Goal: Find specific page/section: Find specific page/section

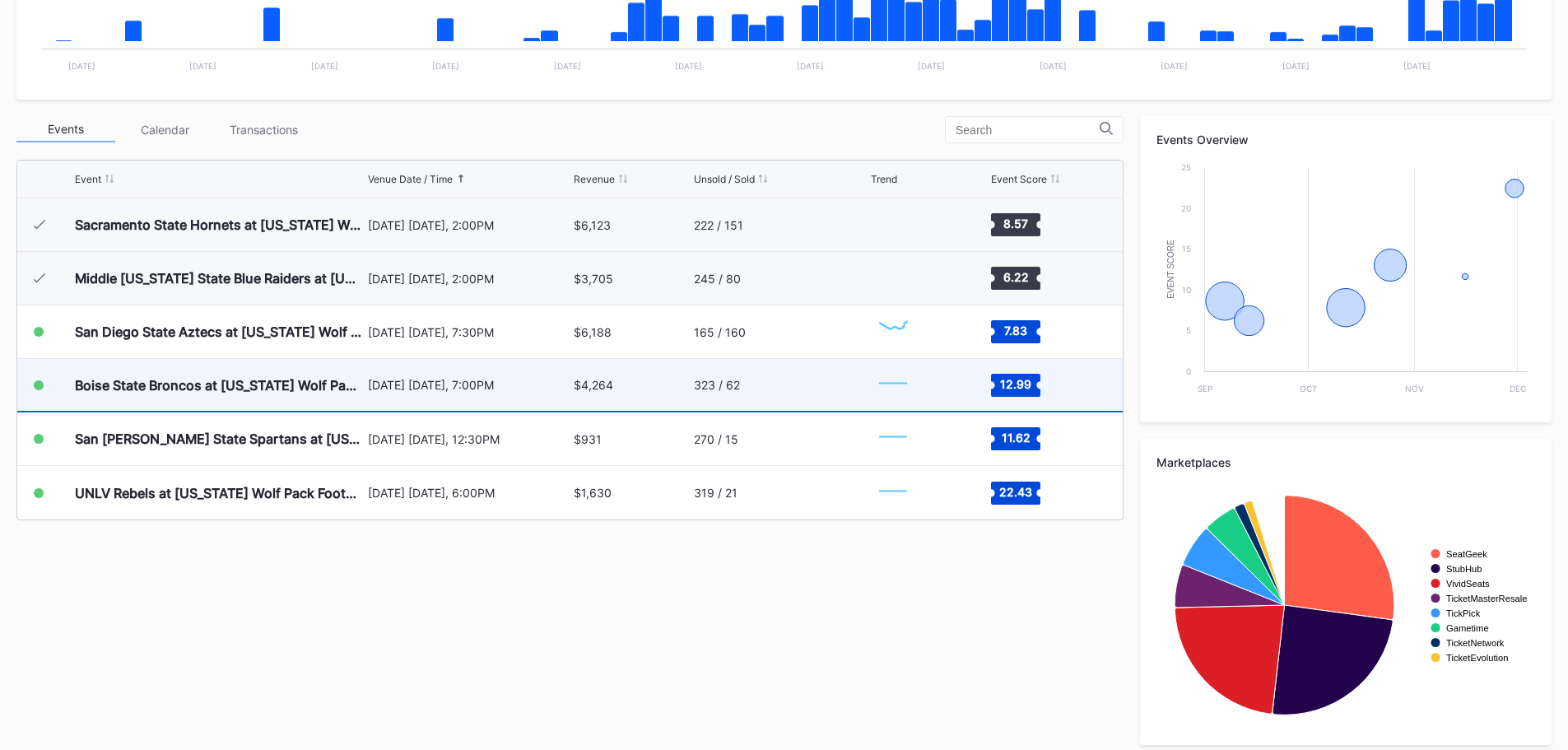
scroll to position [494, 0]
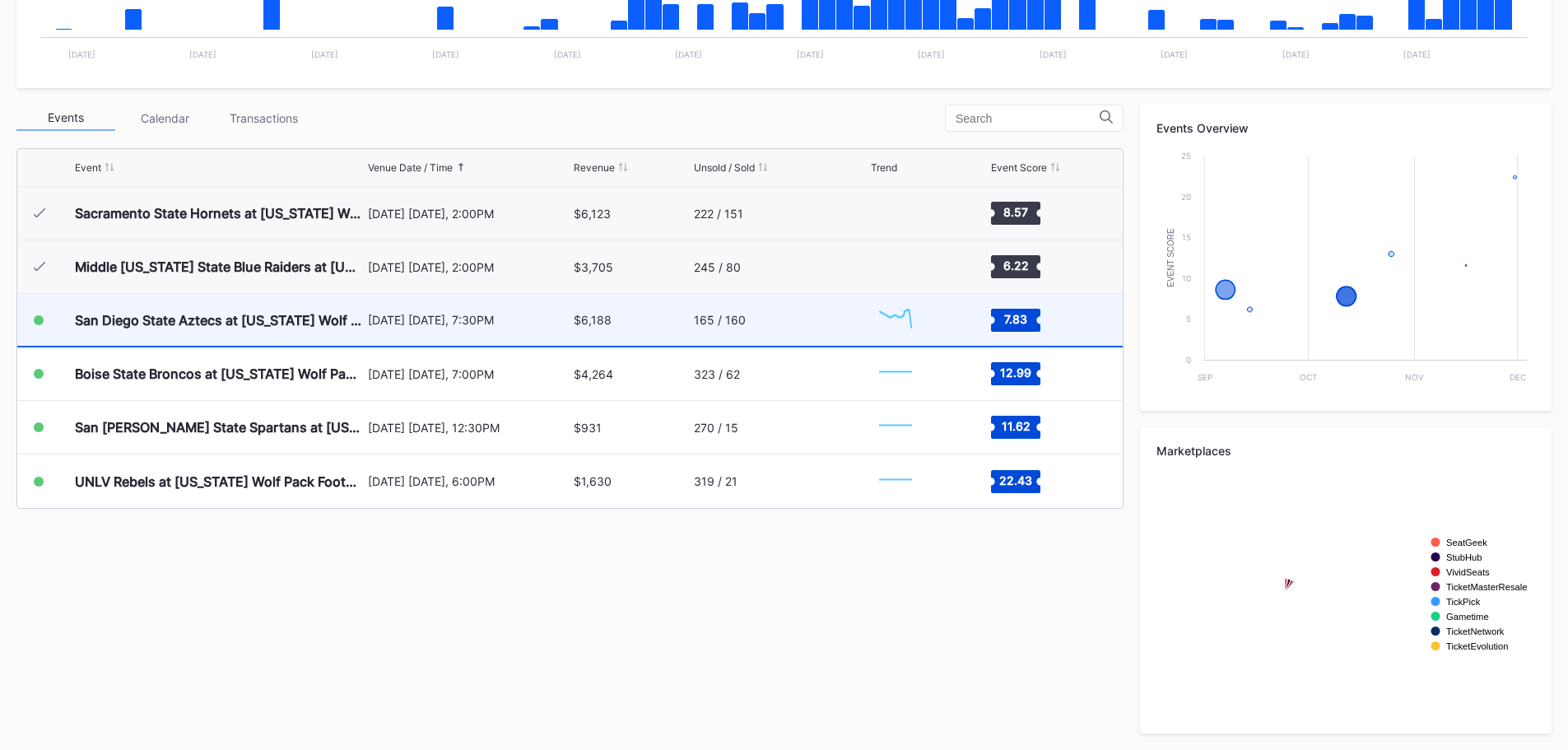
click at [741, 319] on div "165 / 160" at bounding box center [720, 319] width 52 height 14
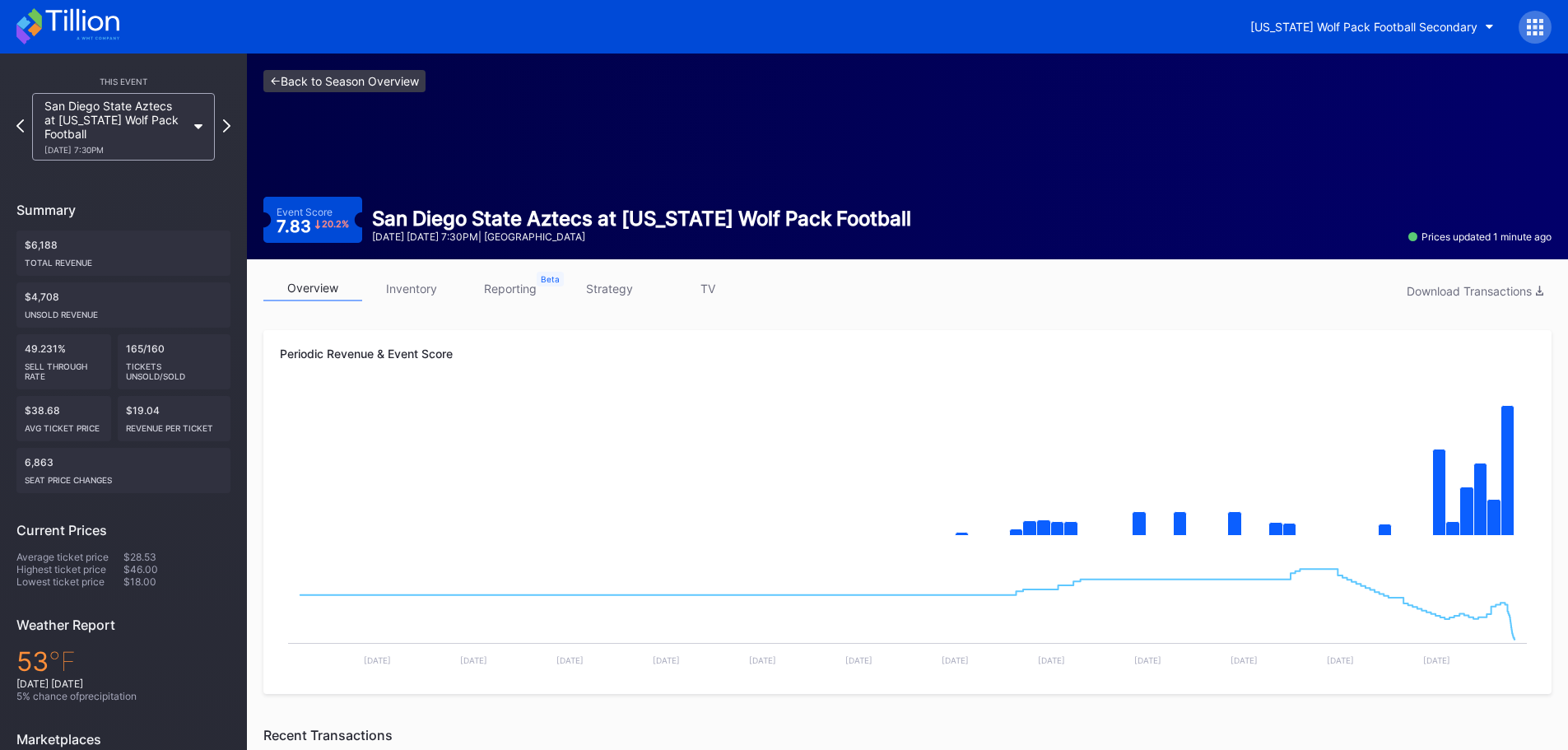
click at [298, 80] on link "<- Back to Season Overview" at bounding box center [344, 81] width 162 height 22
